Goal: Task Accomplishment & Management: Use online tool/utility

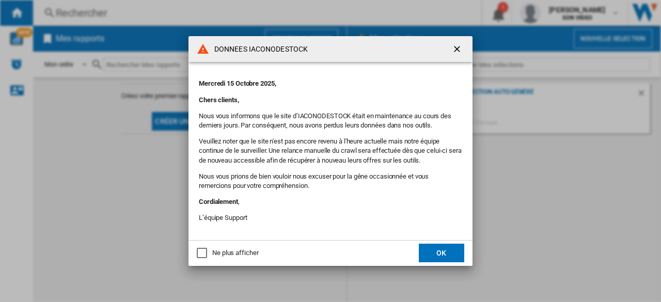
click at [430, 246] on button "OK" at bounding box center [441, 253] width 45 height 19
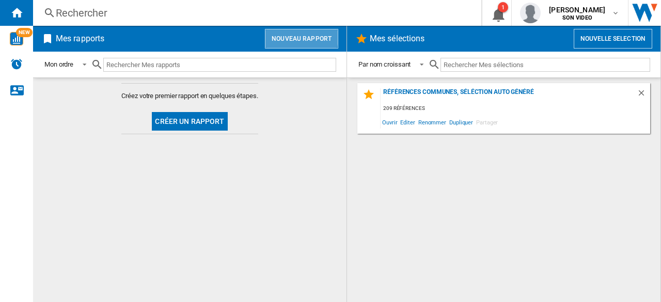
click at [284, 35] on button "Nouveau rapport" at bounding box center [301, 39] width 73 height 20
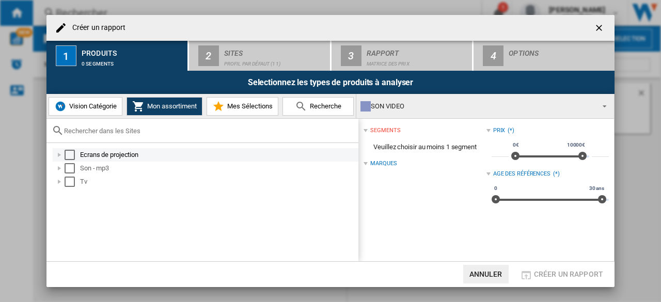
click at [71, 151] on div "Select" at bounding box center [70, 155] width 10 height 10
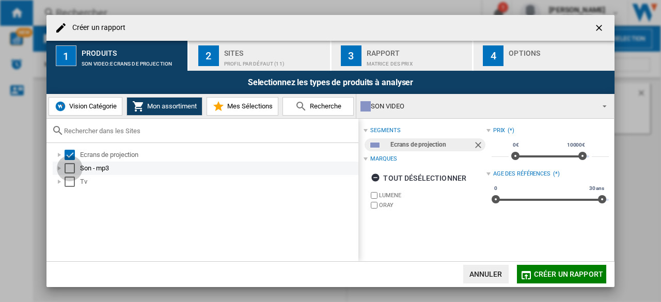
click at [70, 172] on div "Select" at bounding box center [70, 168] width 10 height 10
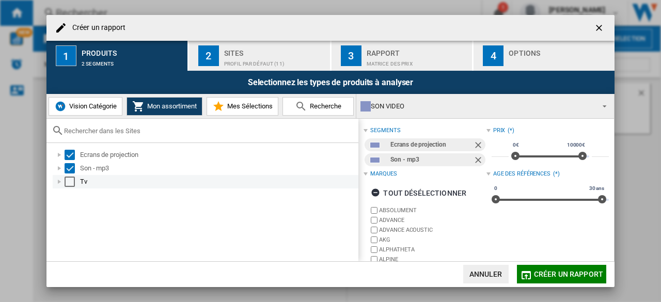
click at [70, 182] on div "Select" at bounding box center [70, 182] width 10 height 10
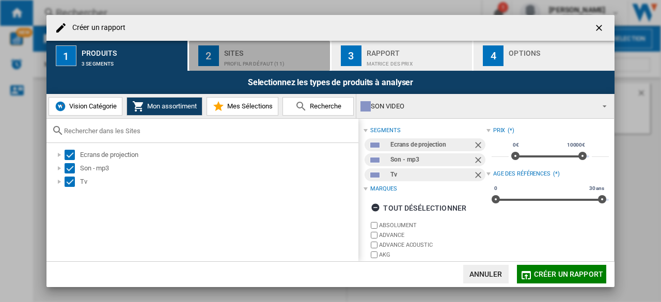
click at [267, 59] on div "Profil par défaut (11)" at bounding box center [275, 61] width 102 height 11
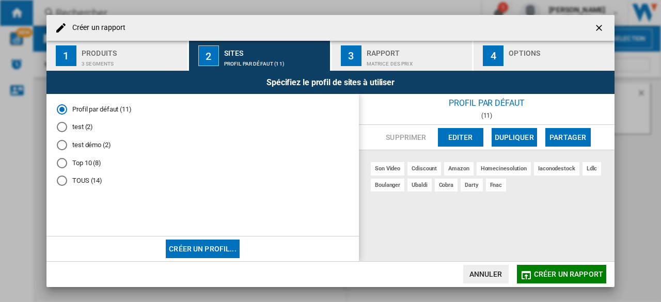
click at [68, 178] on md-radio-button "TOUS (14)" at bounding box center [203, 181] width 292 height 10
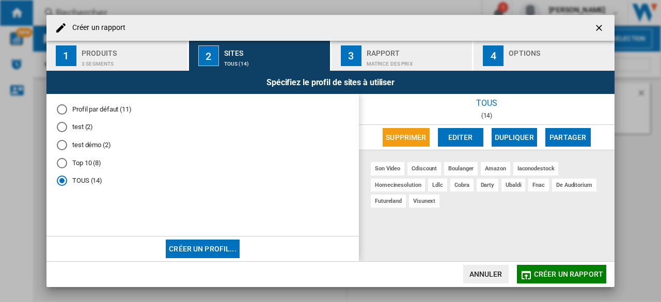
click at [459, 137] on button "Editer" at bounding box center [460, 137] width 45 height 19
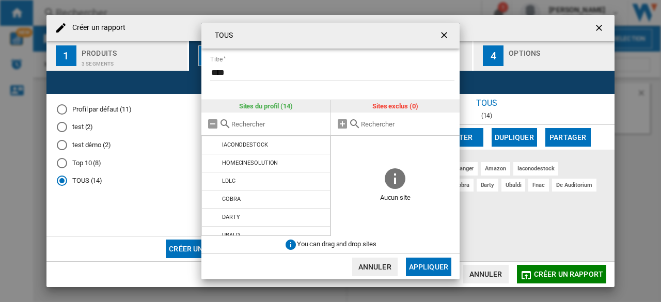
scroll to position [51, 0]
click at [601, 28] on div "TOUS Titre **** Sites du profil (14) SON VIDEO CDISCOUNT BOULANGER AMAZON IACON…" at bounding box center [330, 151] width 661 height 302
click at [443, 34] on ng-md-icon "getI18NText('BUTTONS.CLOSE_DIALOG')" at bounding box center [445, 36] width 12 height 12
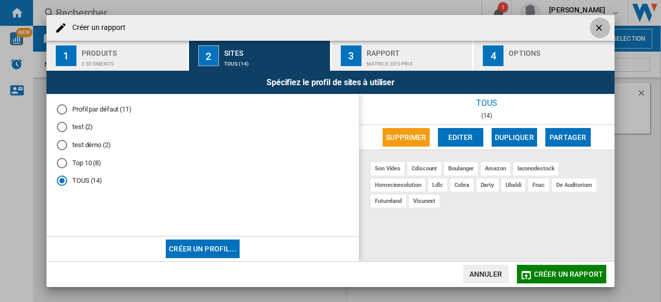
click at [607, 25] on button "button" at bounding box center [600, 28] width 21 height 21
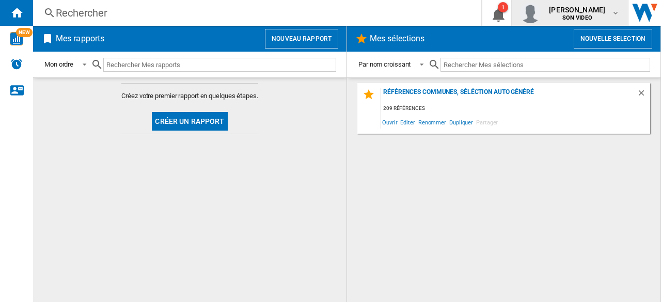
click at [616, 10] on md-icon "button" at bounding box center [616, 13] width 8 height 8
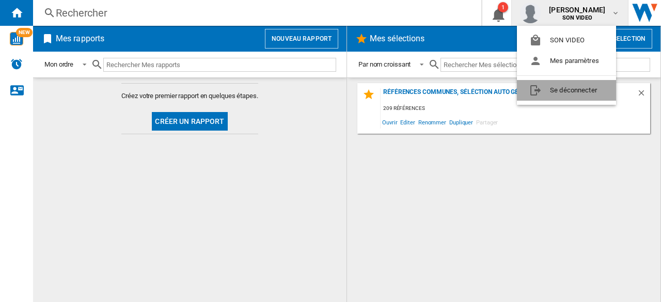
click at [556, 89] on button "Se déconnecter" at bounding box center [566, 90] width 99 height 21
